Goal: Check status: Check status

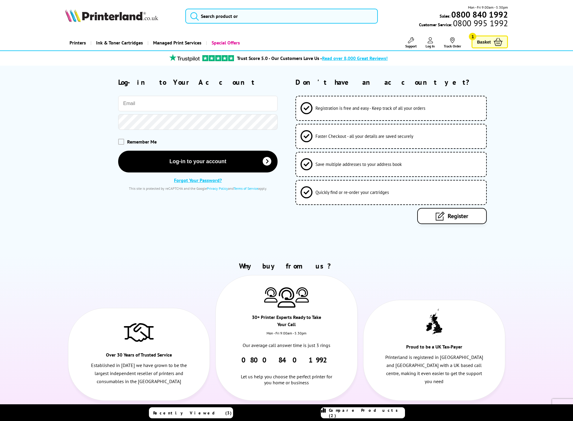
type input "paul@hopecorner.co.uk"
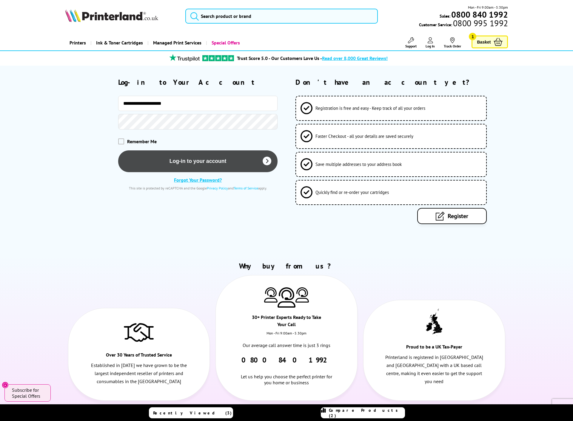
click at [189, 157] on button "Log-in to your account" at bounding box center [198, 161] width 160 height 22
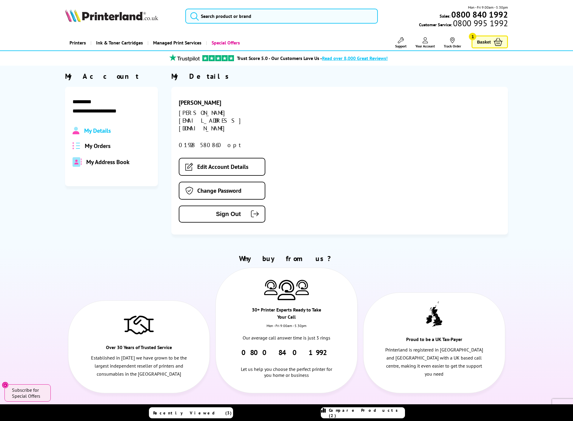
click at [110, 147] on span "My Orders" at bounding box center [98, 146] width 26 height 8
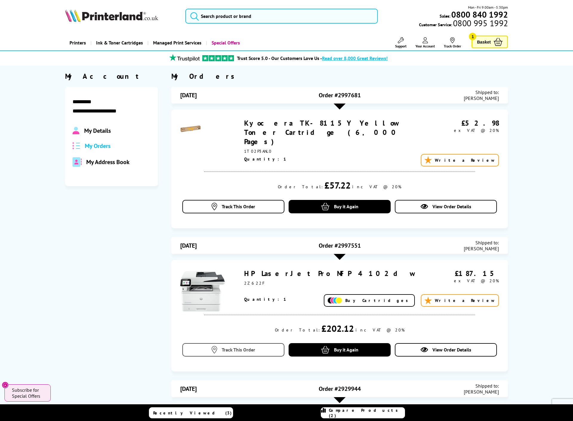
click at [227, 347] on span "Track This Order" at bounding box center [238, 350] width 33 height 6
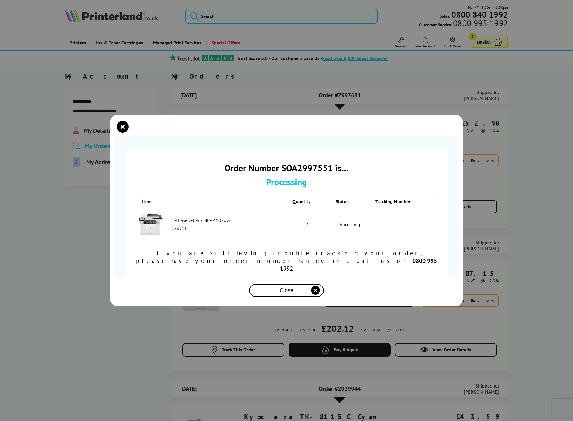
click at [293, 288] on span "Close" at bounding box center [287, 291] width 14 height 6
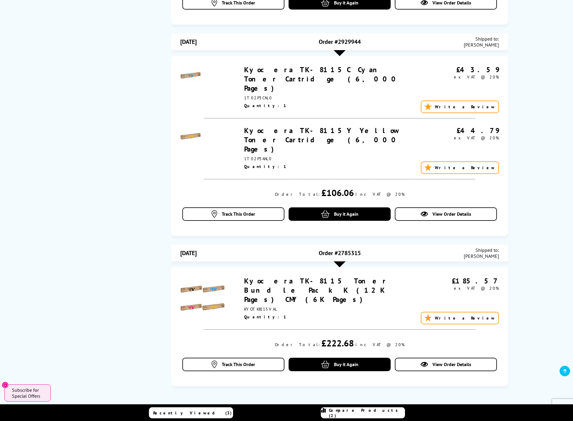
scroll to position [353, 0]
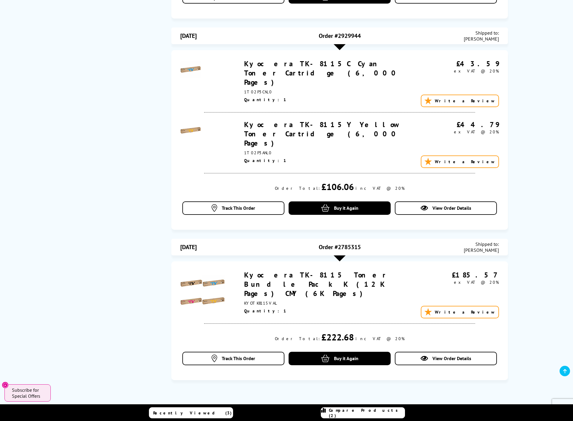
click at [304, 271] on link "Kyocera TK-8115 Toner Bundle Pack K (12K Pages) CMY (6K Pages)" at bounding box center [316, 285] width 144 height 28
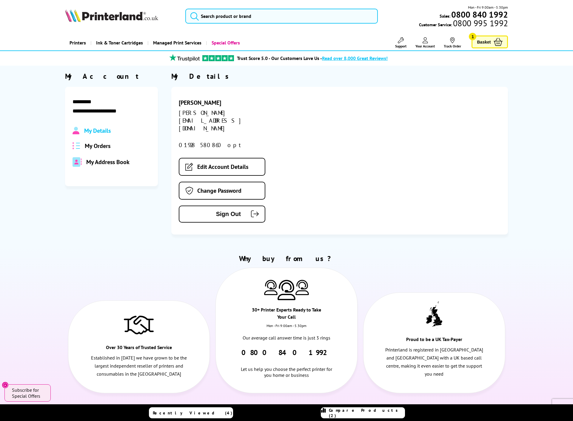
click at [95, 143] on span "My Orders" at bounding box center [98, 146] width 26 height 8
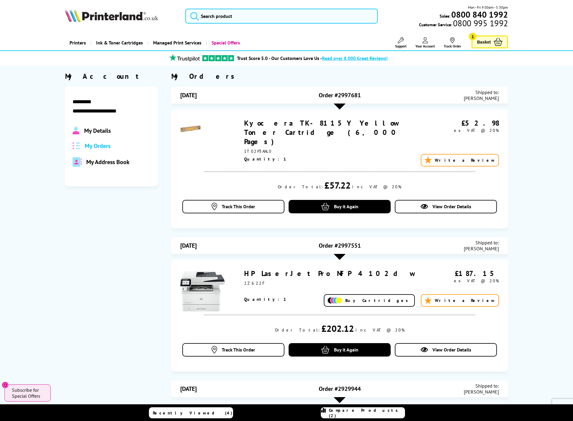
click at [344, 254] on div at bounding box center [340, 257] width 12 height 6
click at [341, 254] on div at bounding box center [340, 257] width 12 height 6
click at [341, 245] on div "14/09/2025 Order #2997551 Shipped to: Paul Rushworth" at bounding box center [339, 245] width 337 height 17
click at [431, 200] on link "View Order Details" at bounding box center [446, 206] width 102 height 13
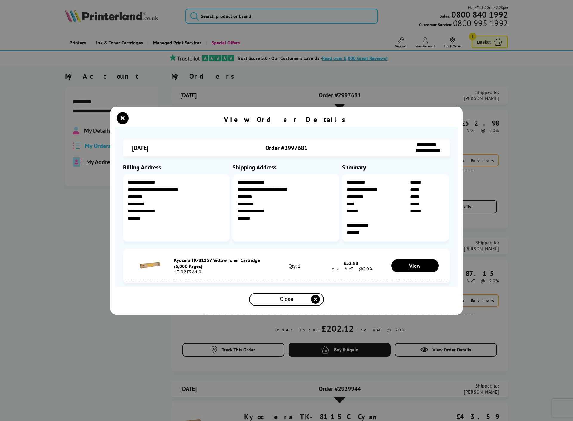
click at [295, 299] on div "Close" at bounding box center [287, 299] width 70 height 11
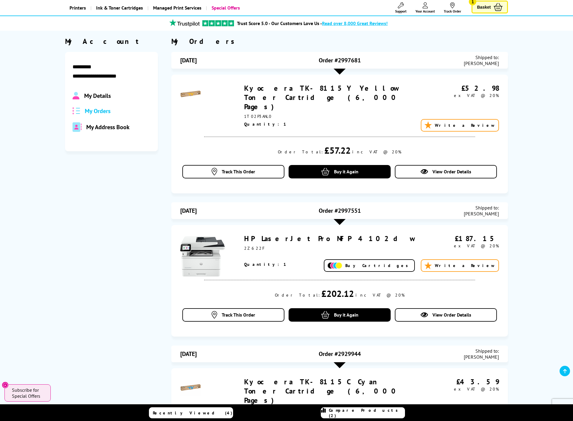
scroll to position [34, 0]
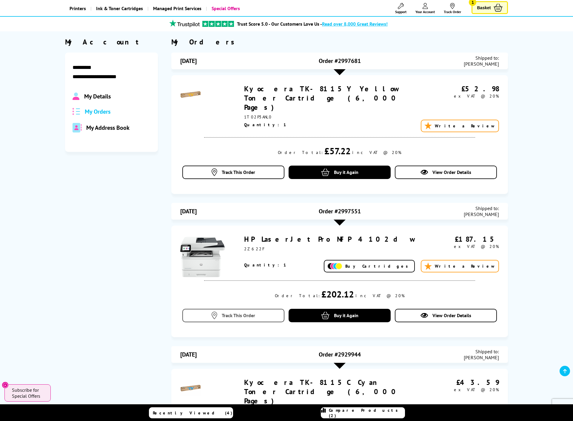
click at [239, 313] on span "Track This Order" at bounding box center [238, 316] width 33 height 6
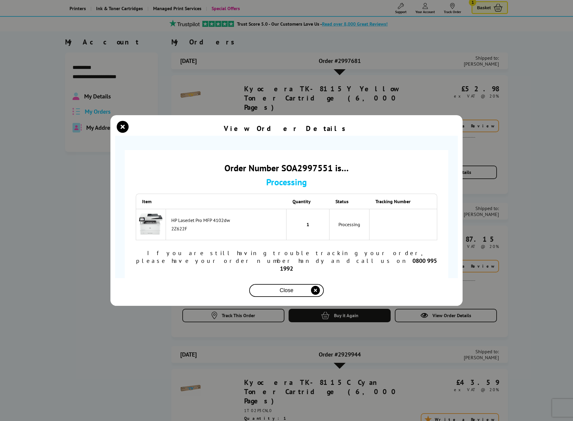
click at [271, 285] on div "Close" at bounding box center [287, 290] width 70 height 11
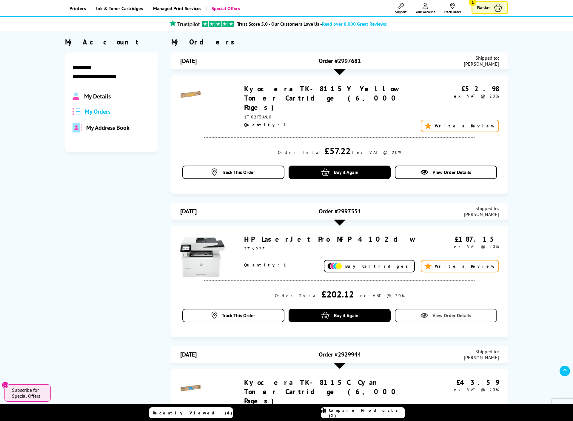
click at [427, 309] on link "View Order Details" at bounding box center [446, 315] width 102 height 13
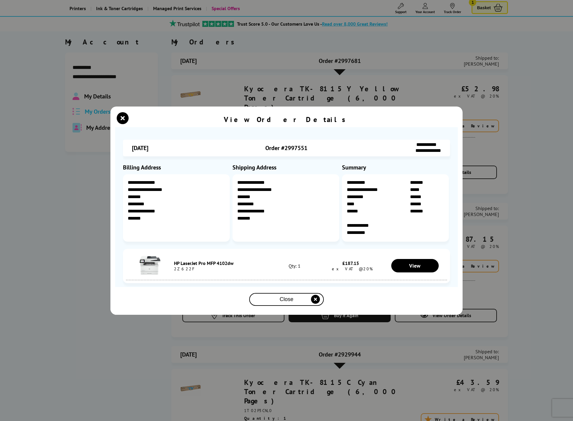
click at [292, 299] on span "Close" at bounding box center [287, 299] width 14 height 6
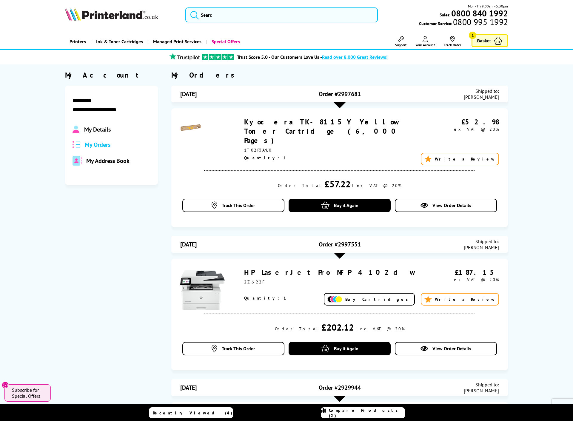
scroll to position [0, 0]
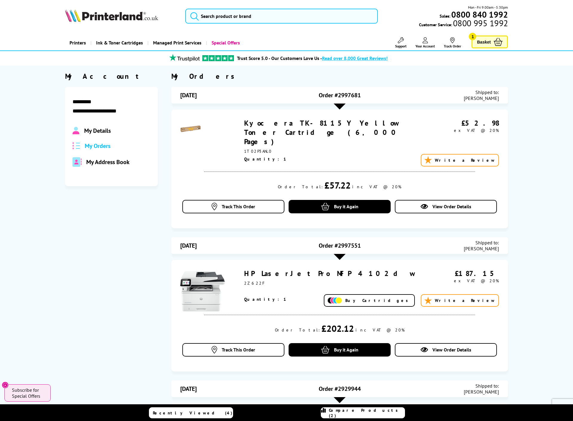
click at [114, 162] on span "My Address Book" at bounding box center [107, 162] width 43 height 8
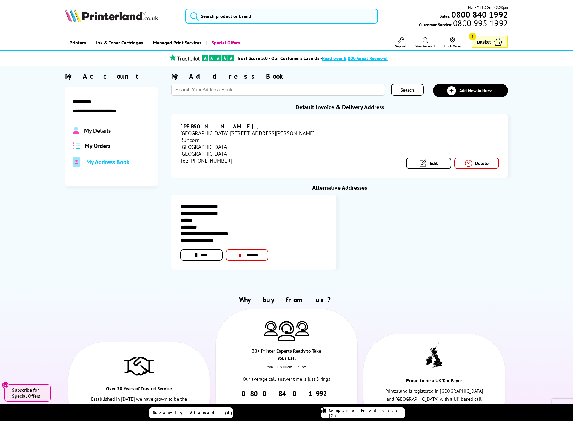
click at [98, 132] on span "My Details" at bounding box center [97, 131] width 27 height 8
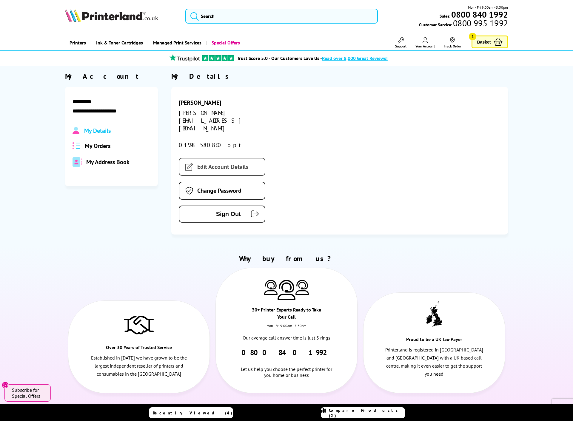
click at [211, 158] on link "Edit Account Details" at bounding box center [222, 167] width 87 height 18
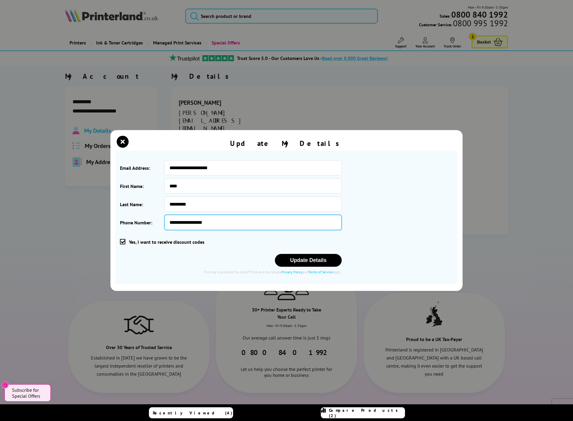
type input "**********"
click at [212, 235] on div "Yes, I want to receive discount codes" at bounding box center [231, 242] width 222 height 18
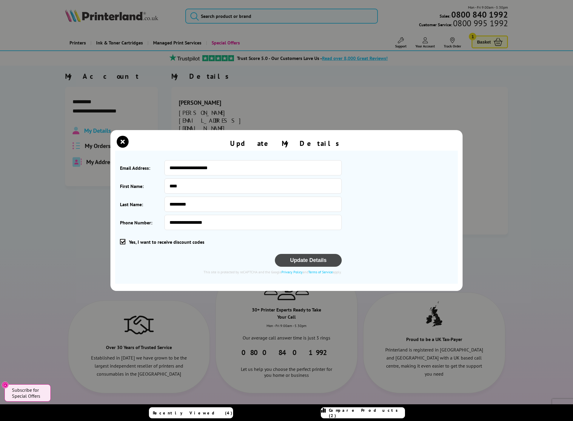
click at [291, 259] on button "Update Details" at bounding box center [308, 260] width 67 height 13
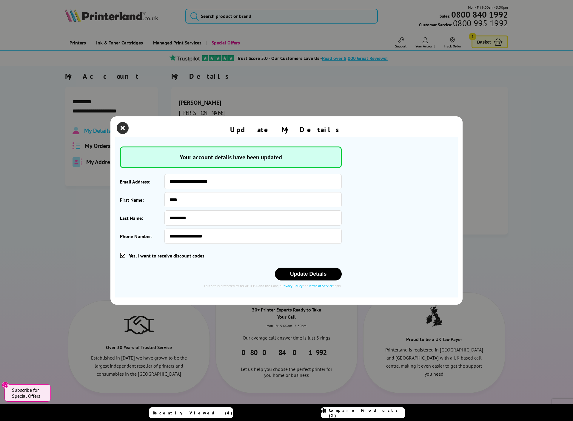
click at [126, 126] on icon "close modal" at bounding box center [123, 128] width 12 height 12
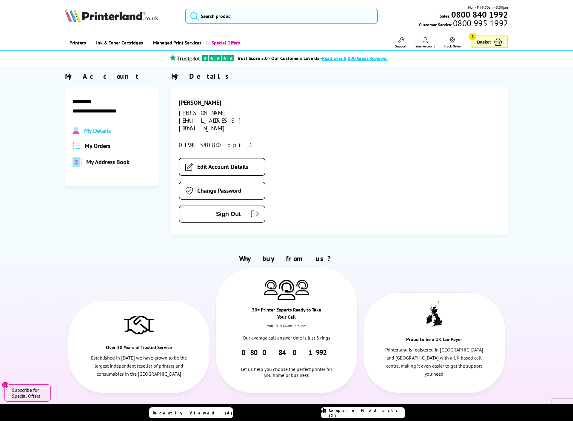
click at [451, 42] on icon at bounding box center [453, 40] width 6 height 6
click at [106, 147] on span "My Orders" at bounding box center [98, 146] width 26 height 8
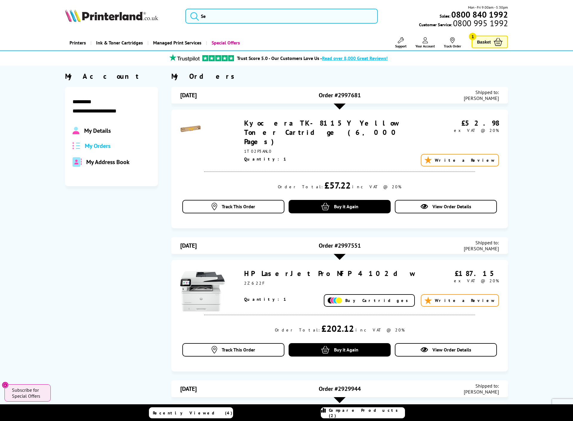
drag, startPoint x: 365, startPoint y: 237, endPoint x: 338, endPoint y: 236, distance: 26.9
click at [338, 240] on div "Order #2997551" at bounding box center [340, 246] width 106 height 12
copy span "2997551"
click at [451, 40] on icon at bounding box center [453, 40] width 6 height 6
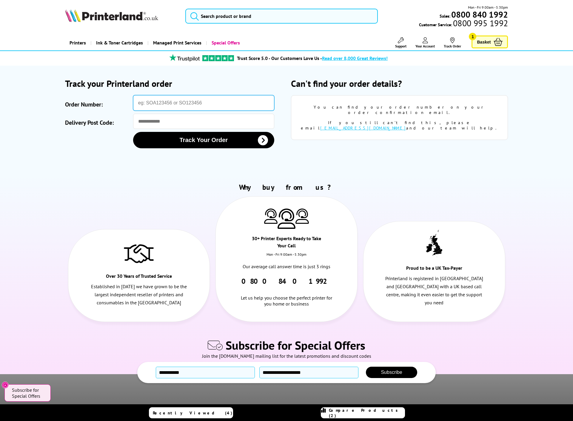
click at [156, 102] on input "Order Number:" at bounding box center [203, 103] width 141 height 16
paste input "2997551"
type input "2997551"
click at [157, 122] on input "Delivery Post Code:" at bounding box center [203, 121] width 141 height 15
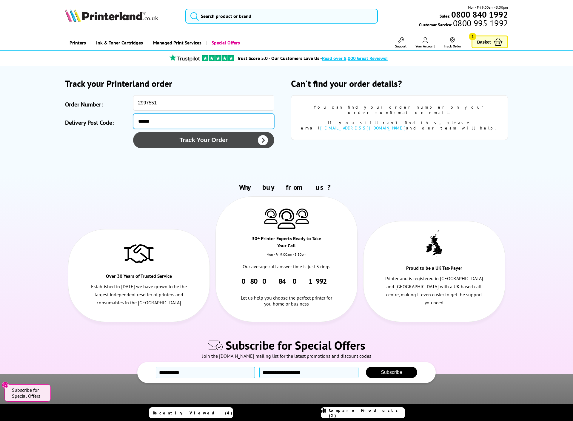
type input "******"
click at [183, 141] on button "Track Your Order" at bounding box center [203, 140] width 141 height 16
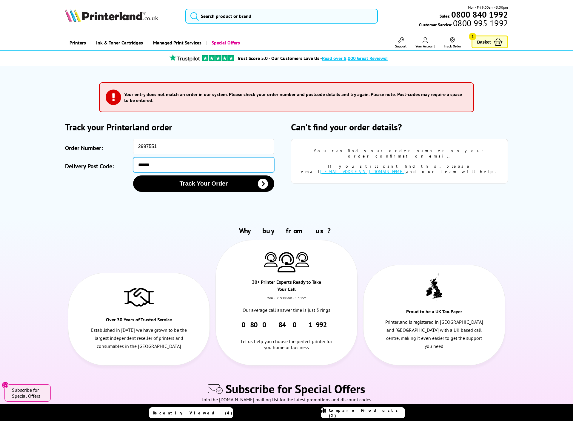
click at [149, 163] on input "******" at bounding box center [203, 164] width 141 height 15
type input "*******"
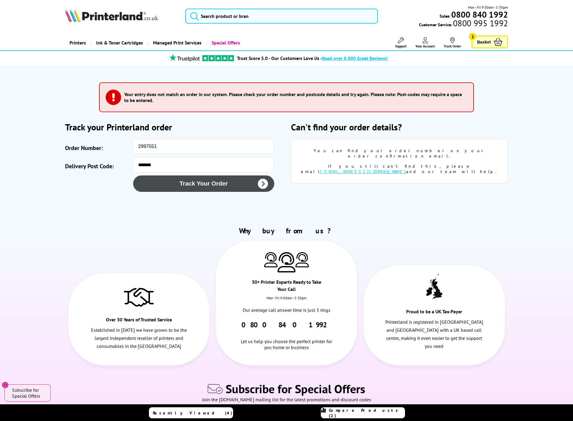
click at [202, 186] on button "Track Your Order" at bounding box center [203, 184] width 141 height 16
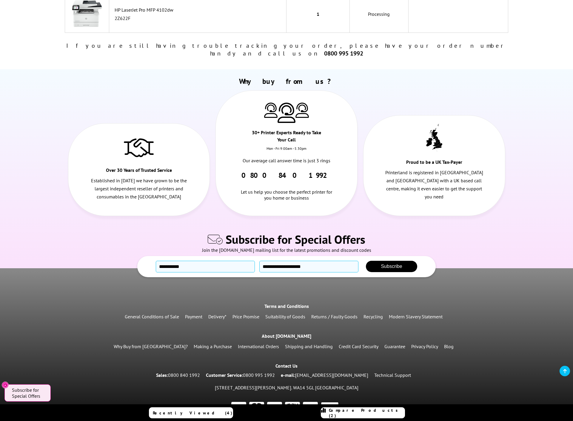
scroll to position [133, 0]
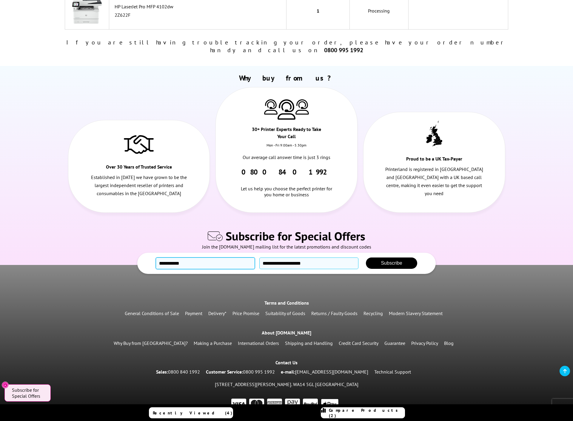
click at [249, 258] on input "text" at bounding box center [205, 264] width 99 height 12
click at [188, 213] on div "Why buy from us? Over 30 Years of Trusted Service Established in 1993 we have g…" at bounding box center [286, 151] width 573 height 170
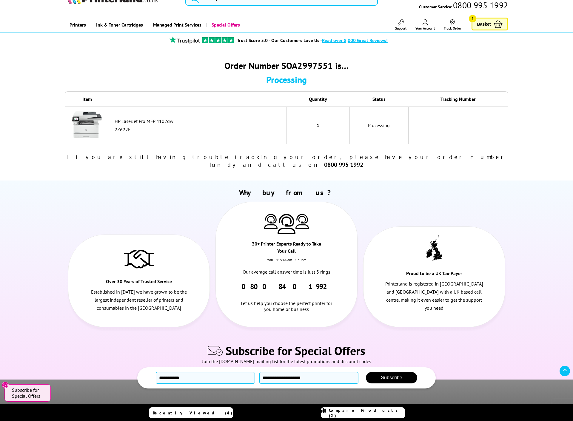
scroll to position [0, 0]
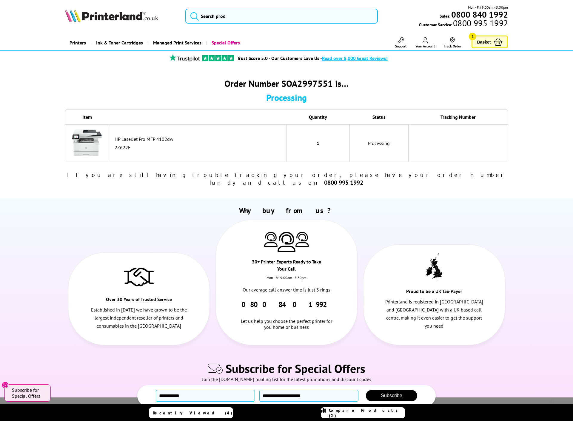
click at [87, 141] on img at bounding box center [87, 143] width 30 height 30
click at [90, 144] on img at bounding box center [87, 143] width 30 height 30
click at [421, 43] on link "Your Account" at bounding box center [425, 42] width 19 height 11
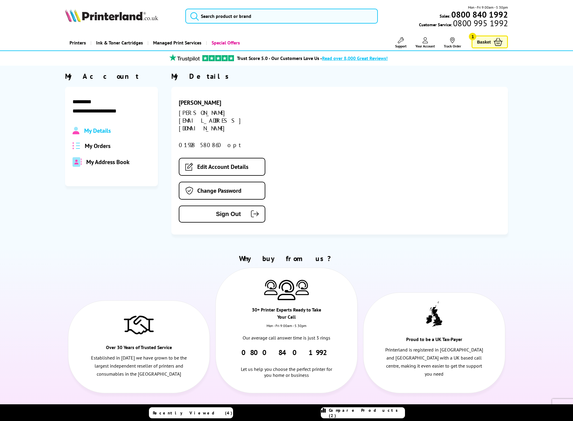
click at [97, 146] on span "My Orders" at bounding box center [98, 146] width 26 height 8
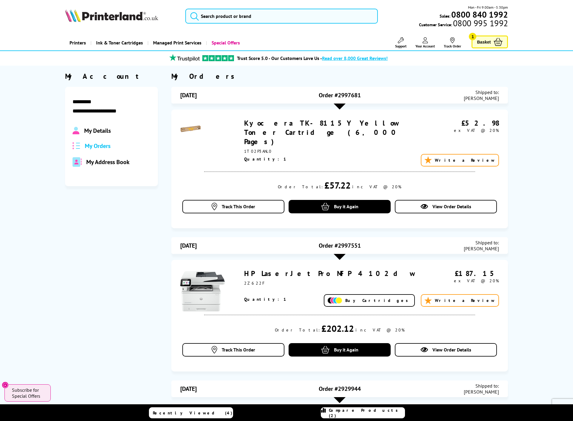
click at [253, 269] on link "HP LaserJet Pro MFP 4102dw" at bounding box center [329, 273] width 171 height 9
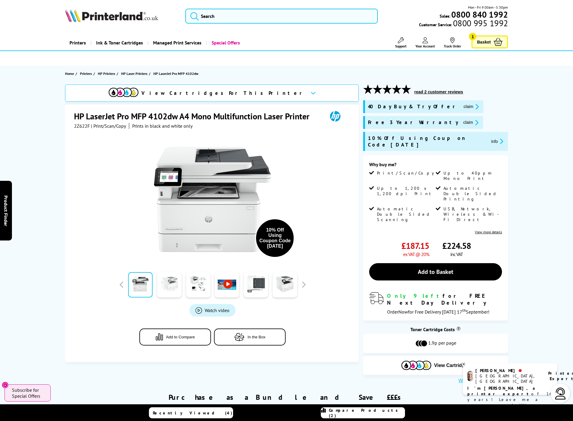
click at [164, 291] on link at bounding box center [169, 284] width 24 height 25
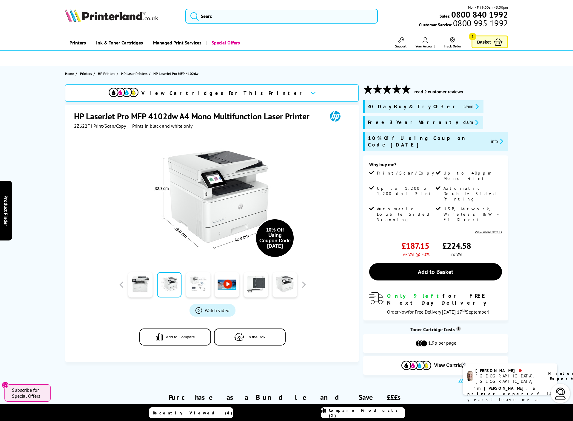
click at [195, 284] on link at bounding box center [198, 284] width 24 height 25
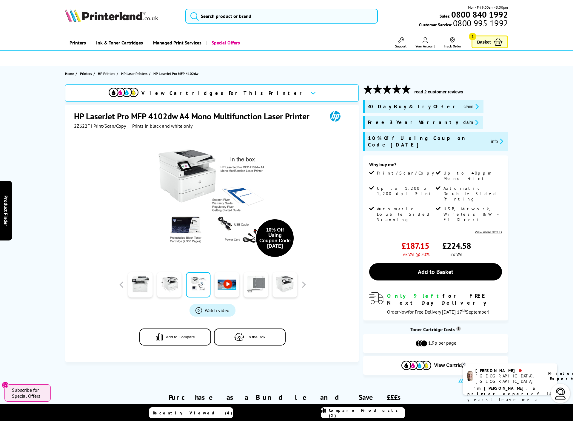
click at [260, 285] on link at bounding box center [256, 284] width 24 height 25
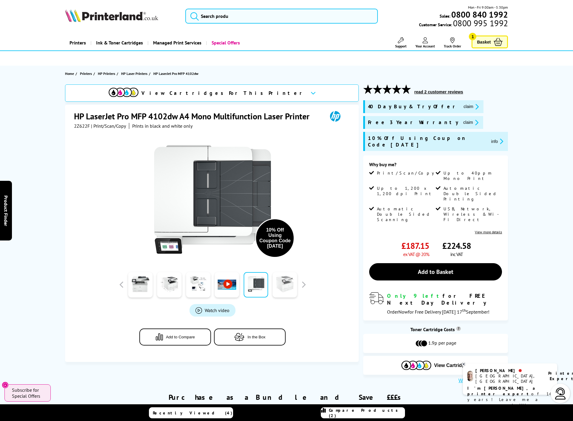
click at [276, 284] on link at bounding box center [285, 284] width 24 height 25
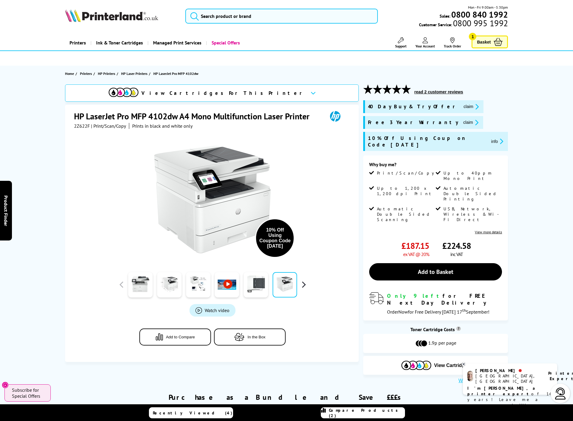
click at [307, 286] on button "button" at bounding box center [303, 284] width 9 height 9
click at [146, 288] on link at bounding box center [140, 284] width 24 height 25
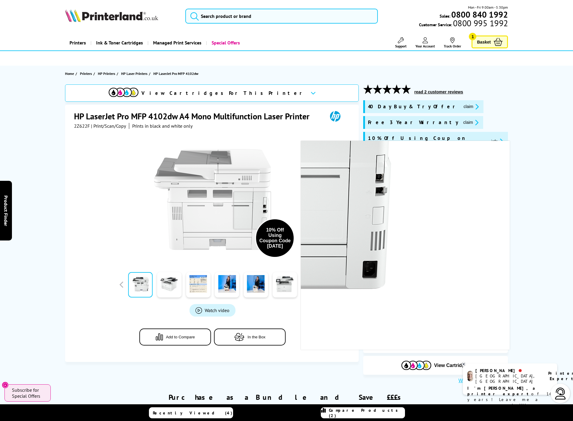
click at [264, 211] on img at bounding box center [212, 199] width 117 height 117
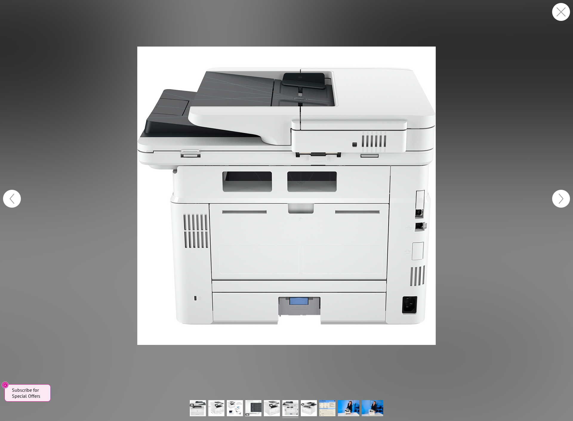
click at [419, 213] on img at bounding box center [286, 196] width 299 height 299
click at [553, 201] on button "button" at bounding box center [561, 199] width 18 height 18
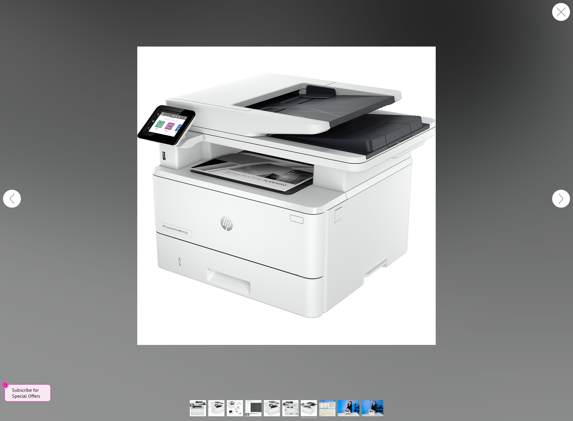
click at [10, 202] on button "button" at bounding box center [12, 199] width 18 height 18
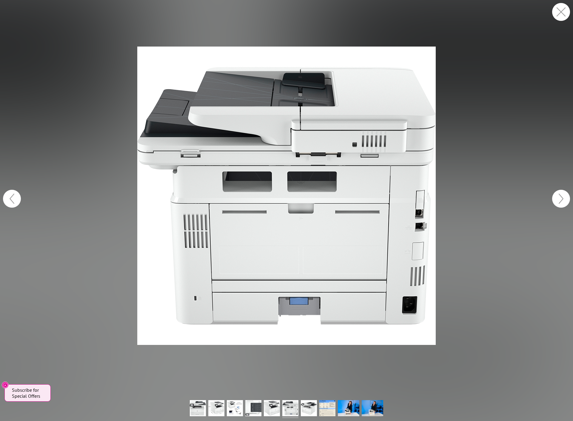
click at [553, 12] on button "button" at bounding box center [561, 12] width 18 height 18
